Goal: Task Accomplishment & Management: Use online tool/utility

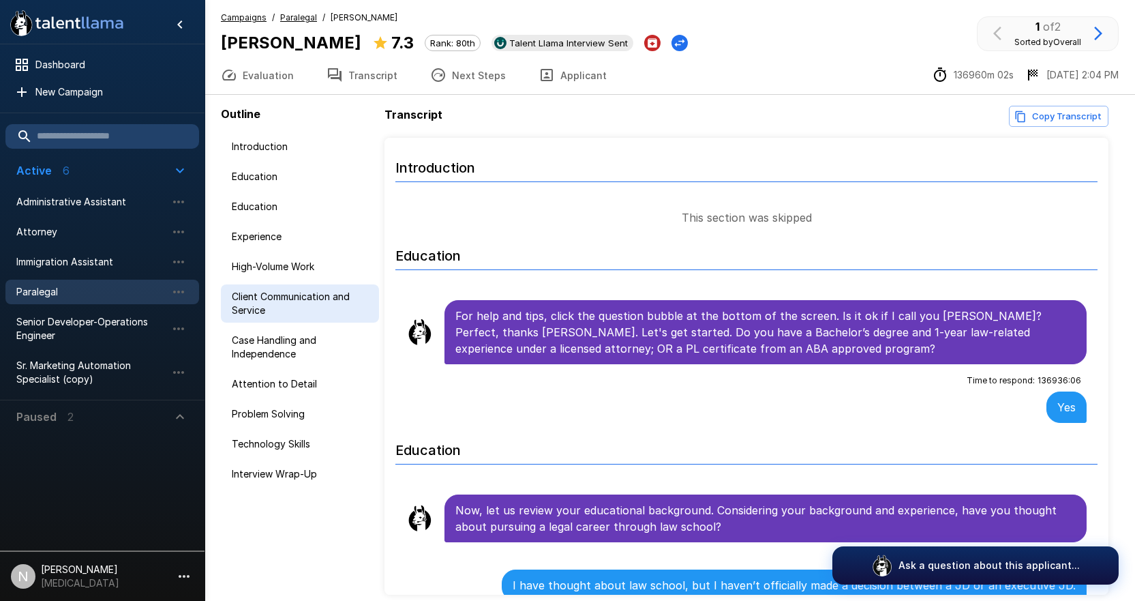
scroll to position [264, 0]
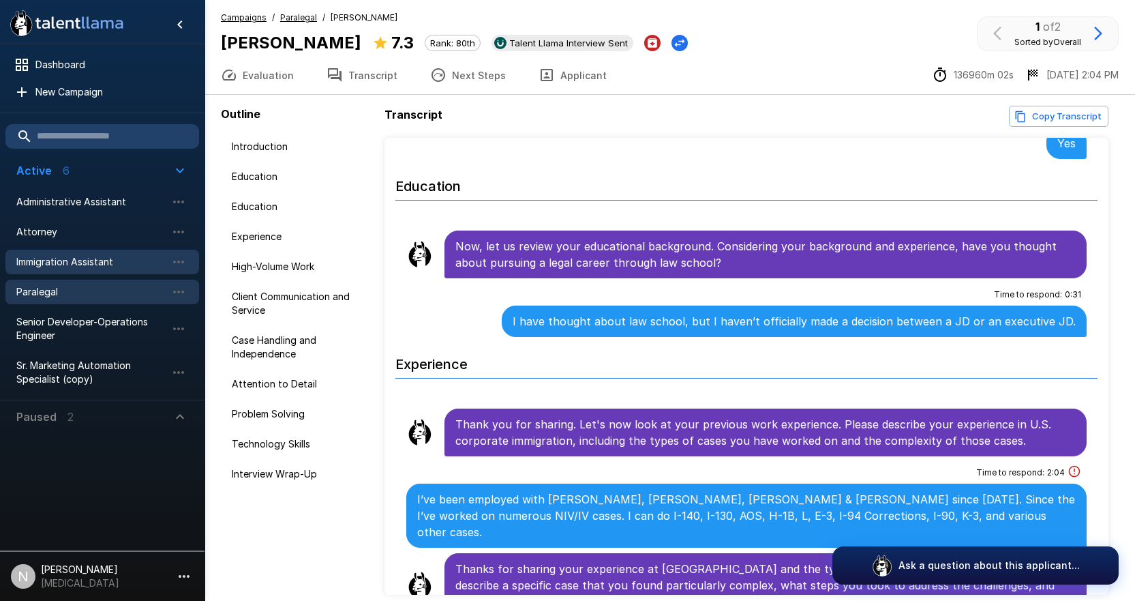
click at [50, 259] on span "Immigration Assistant" at bounding box center [91, 262] width 150 height 14
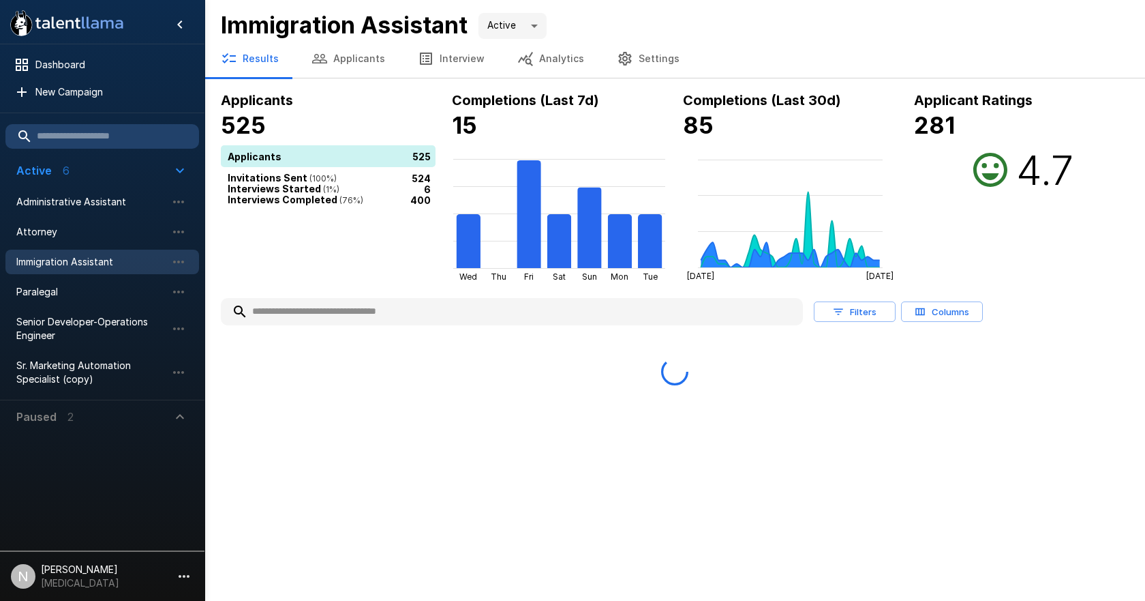
click at [346, 314] on input "text" at bounding box center [512, 311] width 582 height 25
type input "******"
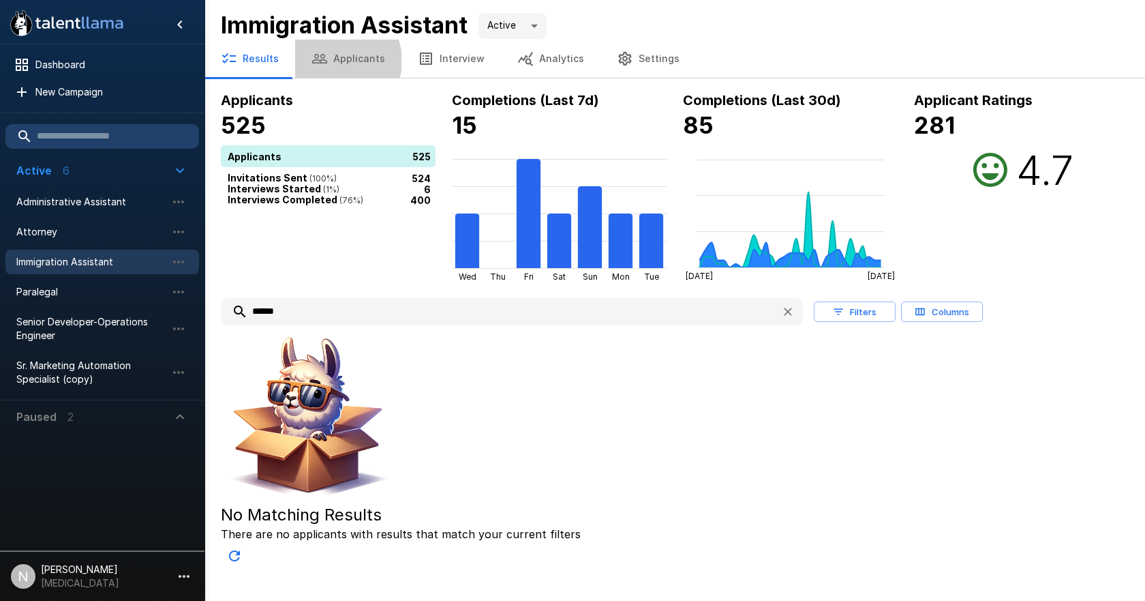
click at [332, 61] on button "Applicants" at bounding box center [348, 59] width 106 height 38
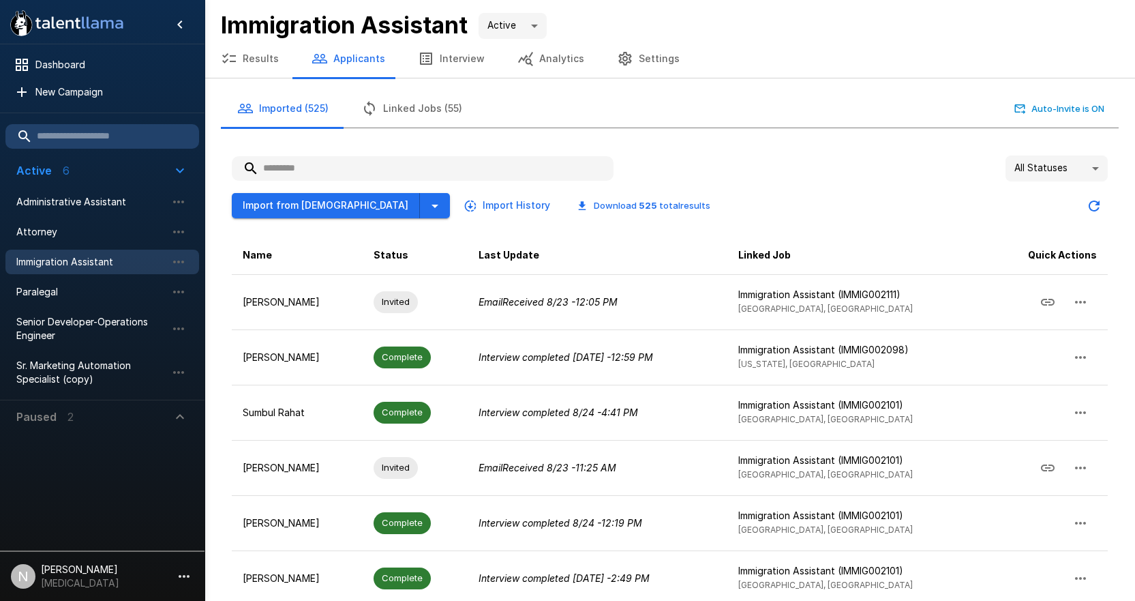
click at [307, 173] on input "text" at bounding box center [423, 168] width 382 height 25
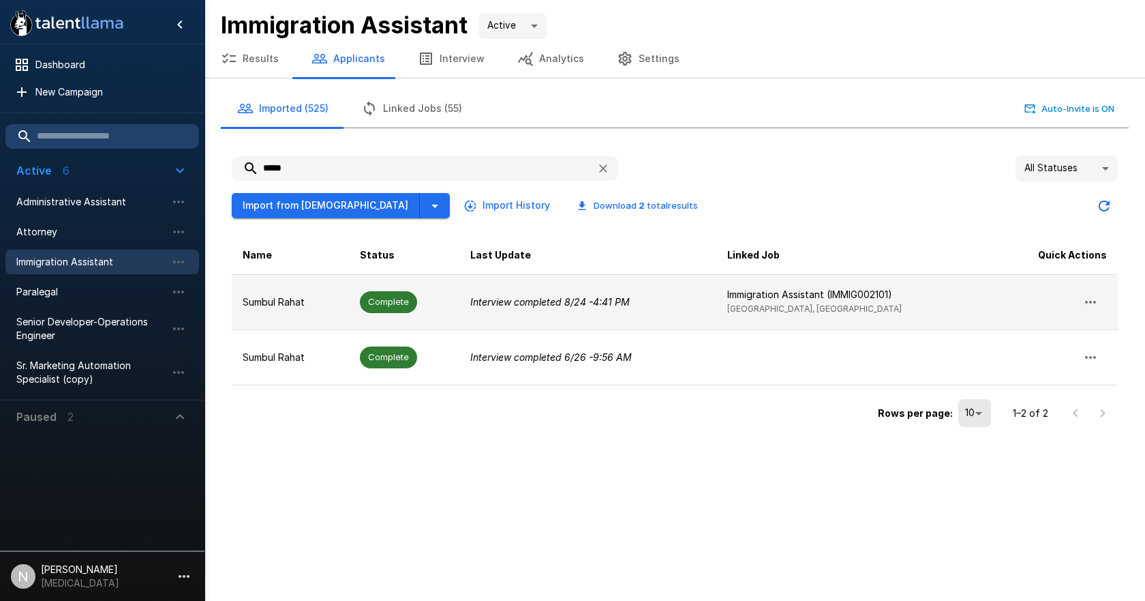
type input "*****"
click at [1090, 301] on icon "button" at bounding box center [1090, 302] width 11 height 3
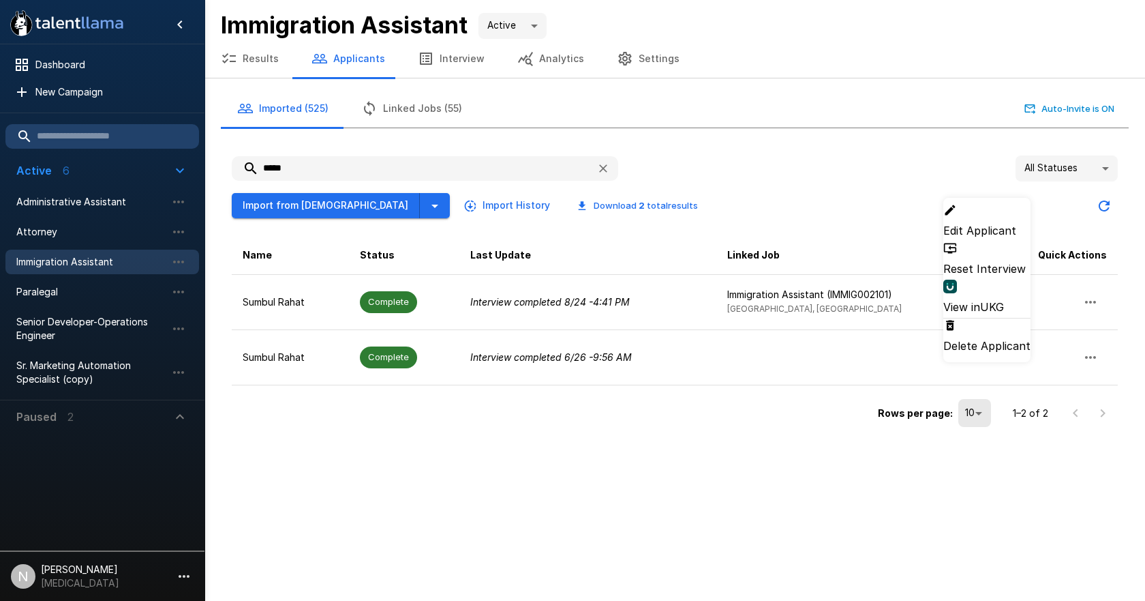
click at [258, 299] on div at bounding box center [572, 300] width 1145 height 601
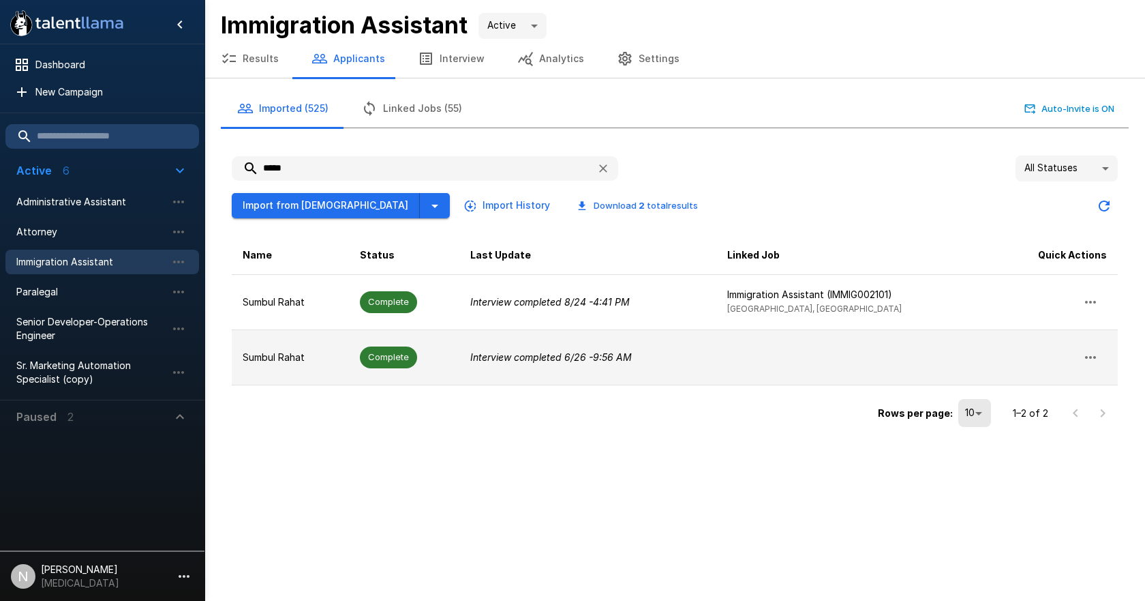
click at [650, 366] on td "Interview completed [DATE] 9:56 AM" at bounding box center [587, 356] width 256 height 55
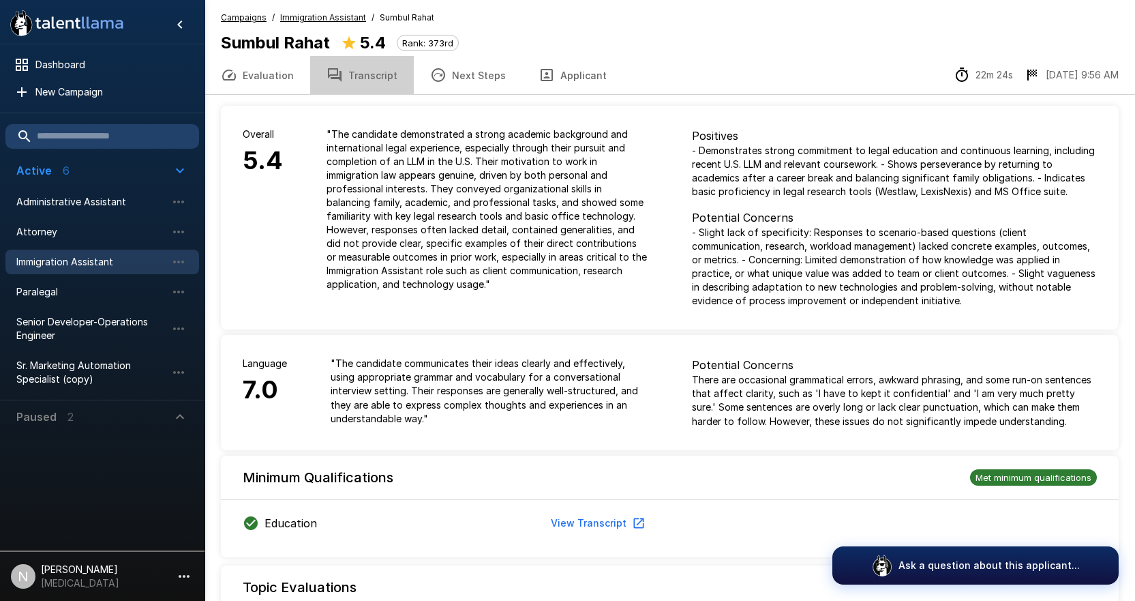
click at [361, 74] on button "Transcript" at bounding box center [362, 75] width 104 height 38
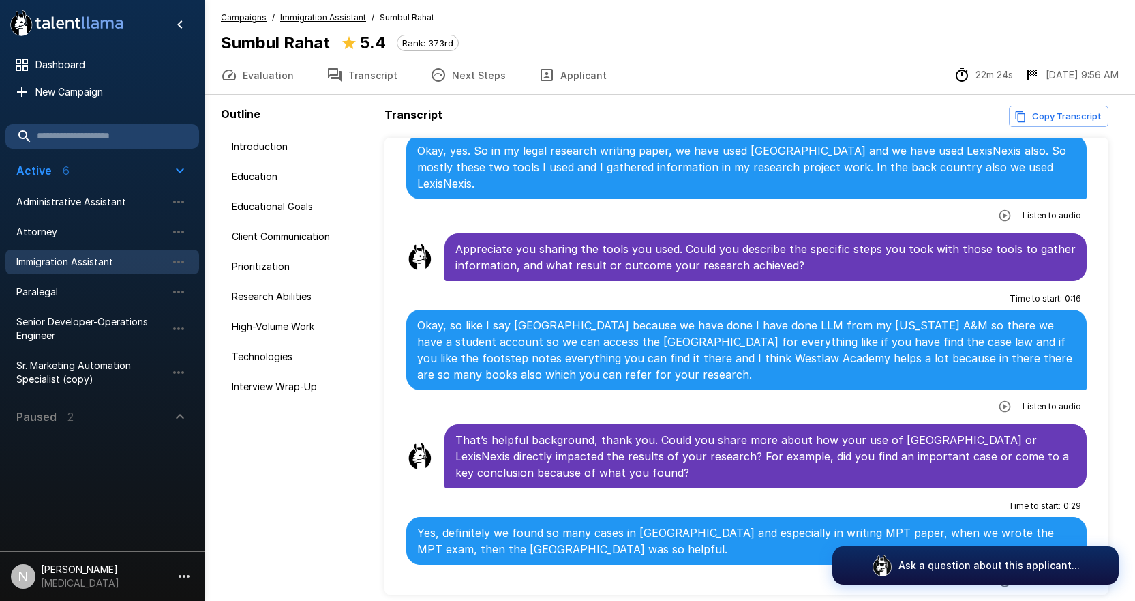
scroll to position [2454, 0]
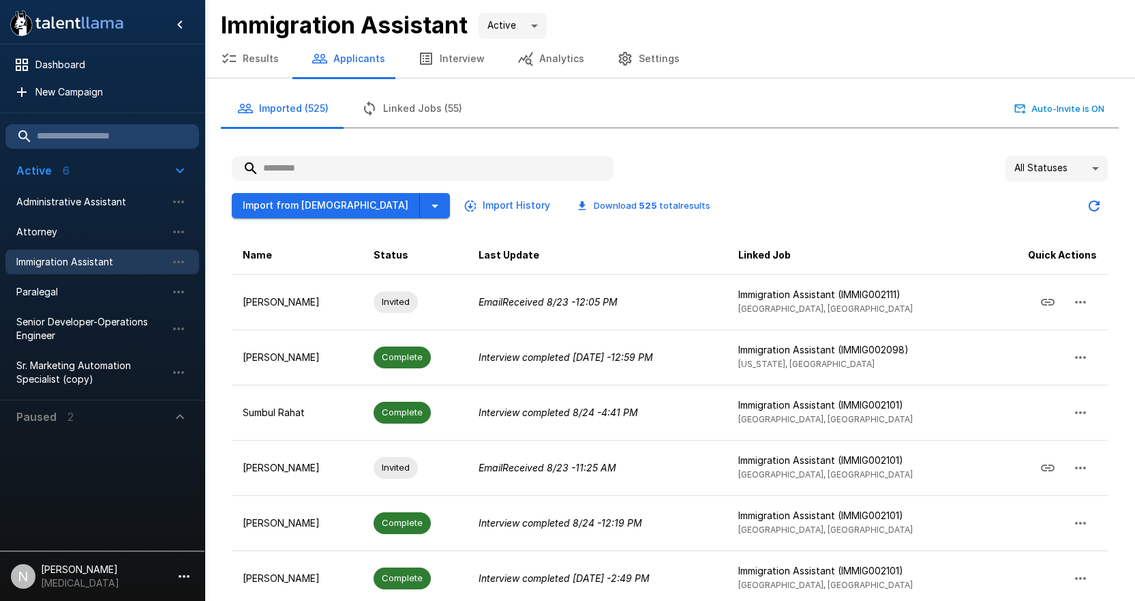
click at [286, 172] on input "text" at bounding box center [423, 168] width 382 height 25
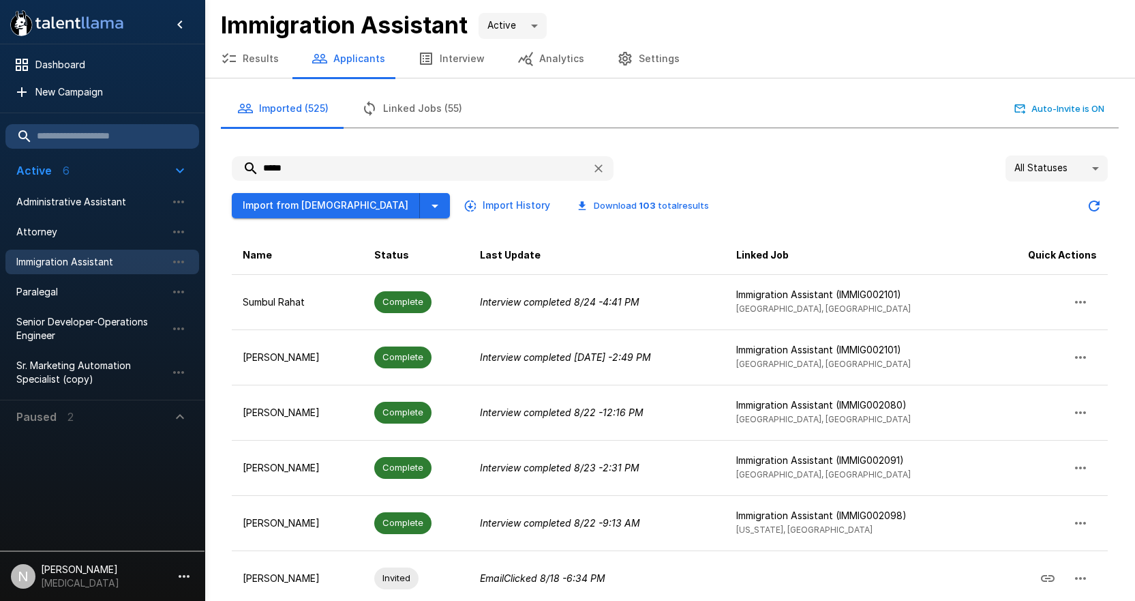
type input "*****"
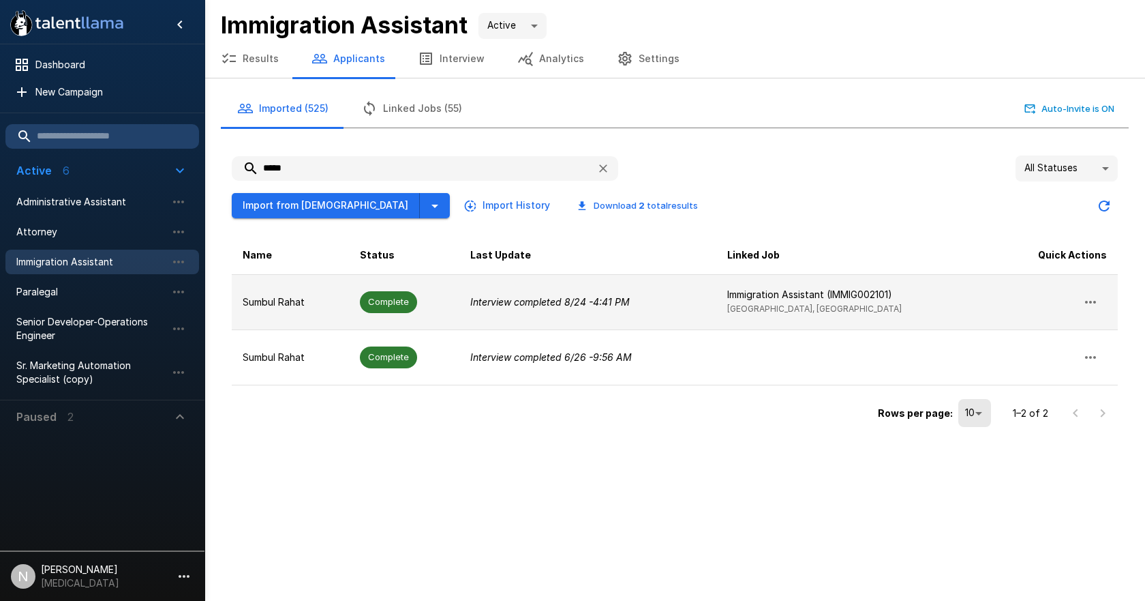
click at [267, 309] on td "Sumbul Rahat" at bounding box center [290, 301] width 117 height 55
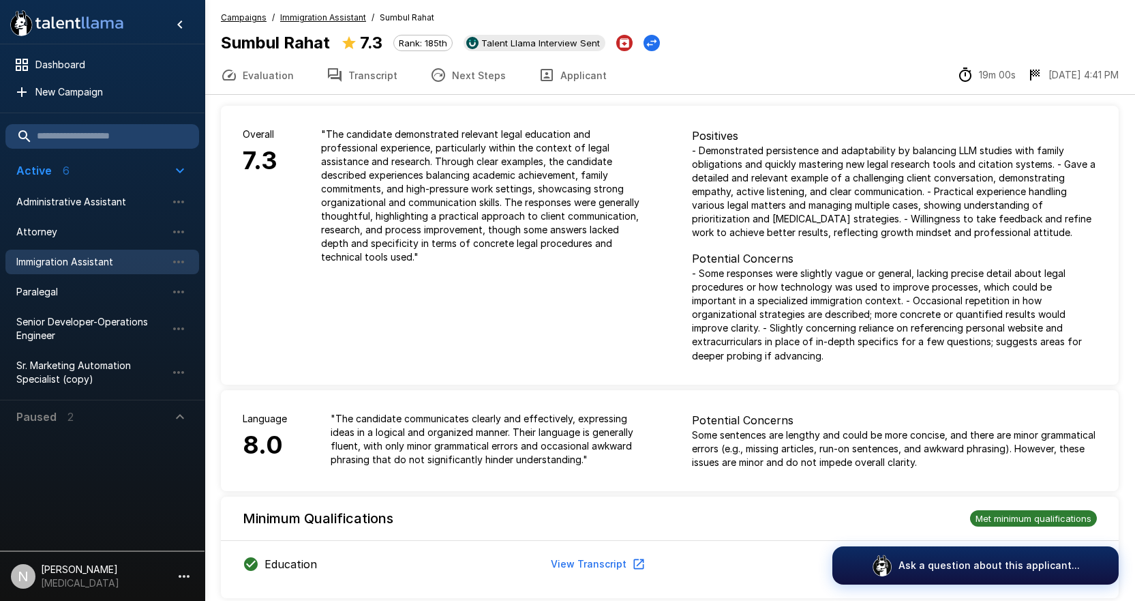
click at [387, 72] on button "Transcript" at bounding box center [362, 75] width 104 height 38
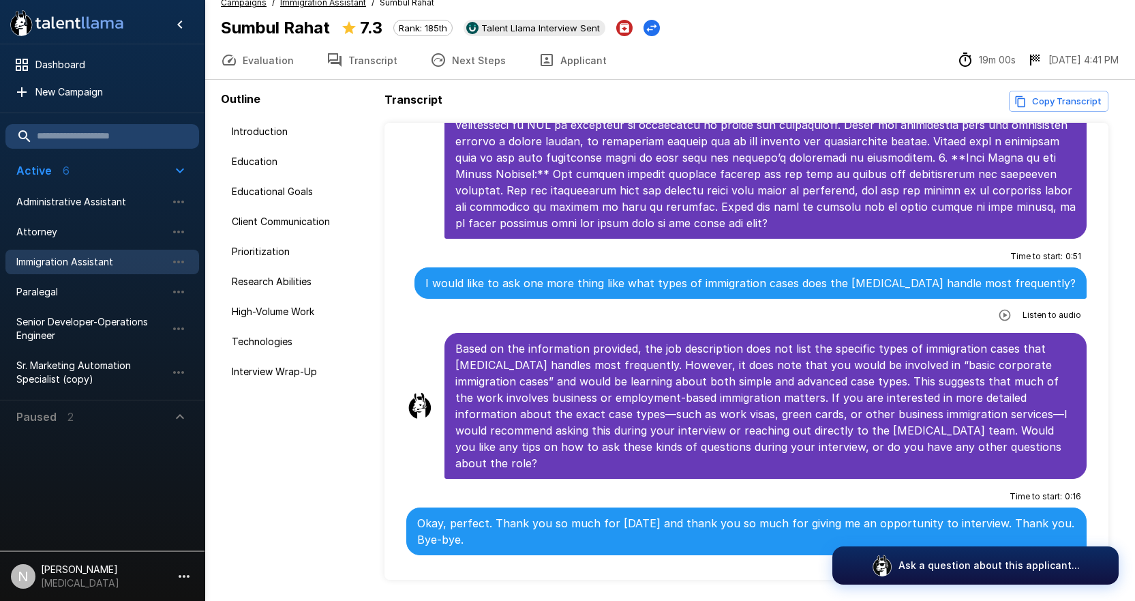
scroll to position [59, 0]
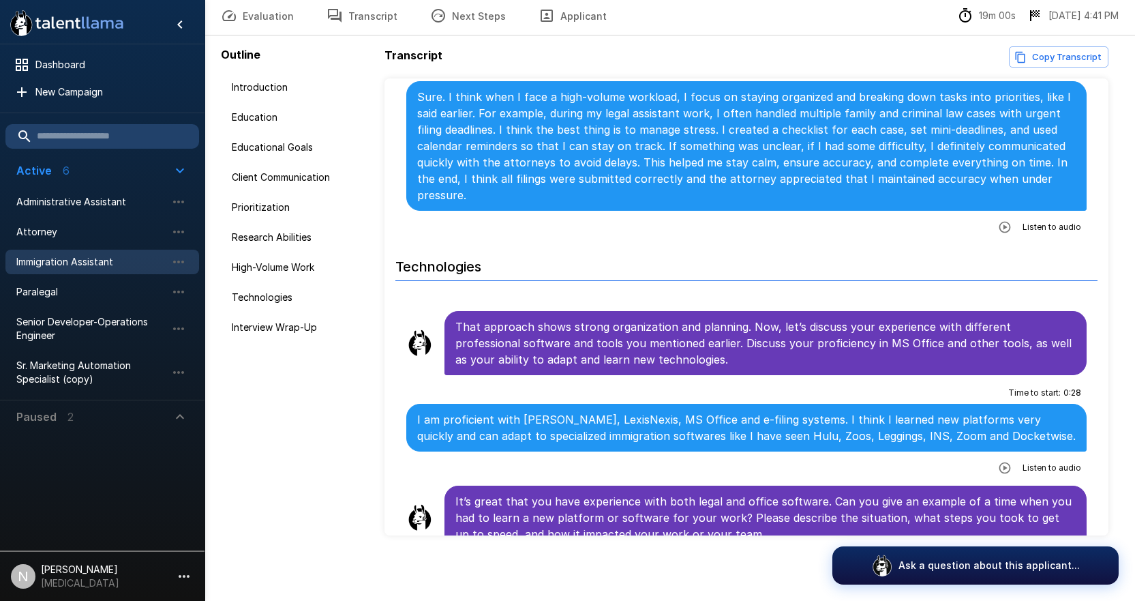
scroll to position [2351, 0]
